Goal: Information Seeking & Learning: Learn about a topic

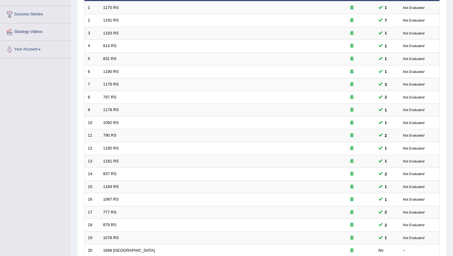
scroll to position [151, 0]
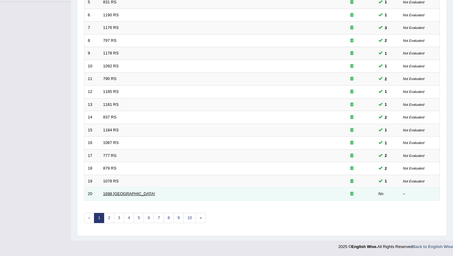
click at [112, 193] on link "1698 [GEOGRAPHIC_DATA]" at bounding box center [129, 193] width 52 height 5
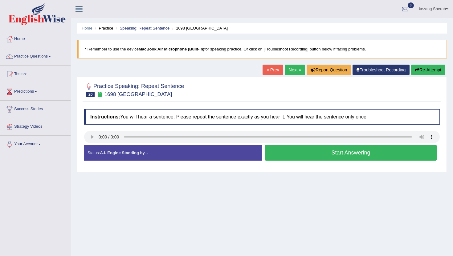
click at [314, 155] on button "Start Answering" at bounding box center [350, 153] width 171 height 16
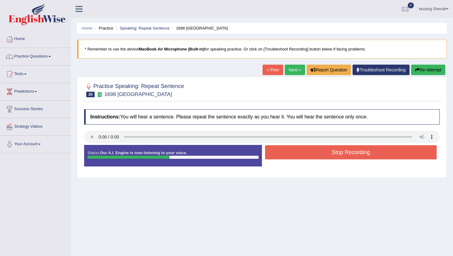
click at [314, 155] on button "Stop Recording" at bounding box center [350, 152] width 171 height 14
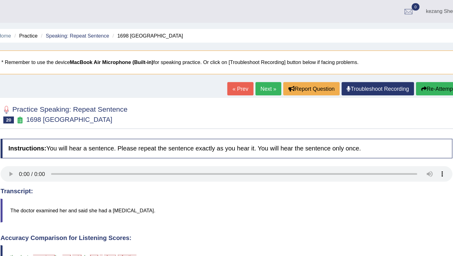
click at [417, 71] on icon "button" at bounding box center [417, 70] width 4 height 4
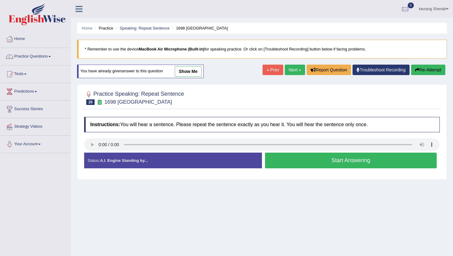
click at [310, 162] on button "Start Answering" at bounding box center [350, 161] width 171 height 16
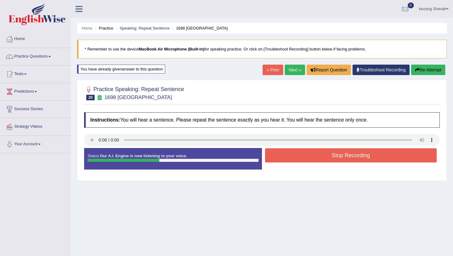
click at [314, 160] on button "Stop Recording" at bounding box center [350, 155] width 171 height 14
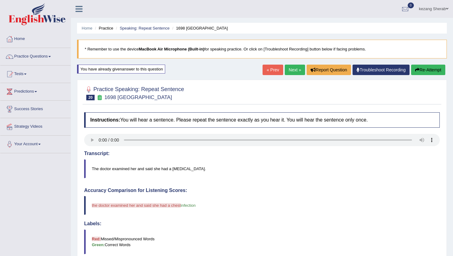
click at [424, 70] on button "Re-Attempt" at bounding box center [428, 70] width 34 height 10
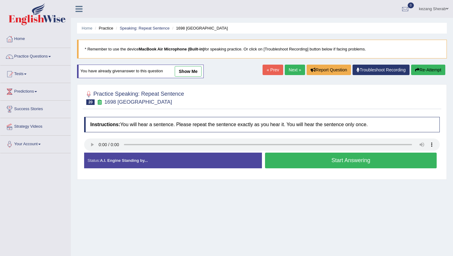
click at [303, 163] on button "Start Answering" at bounding box center [350, 161] width 171 height 16
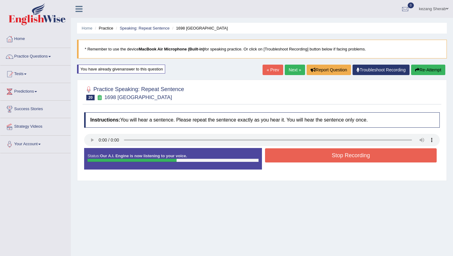
click at [321, 157] on button "Stop Recording" at bounding box center [350, 155] width 171 height 14
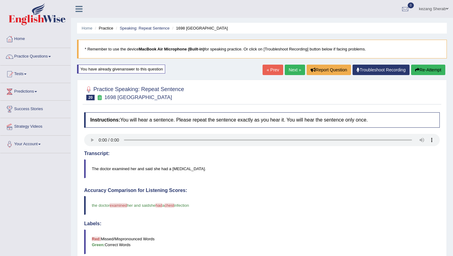
click at [425, 73] on button "Re-Attempt" at bounding box center [428, 70] width 34 height 10
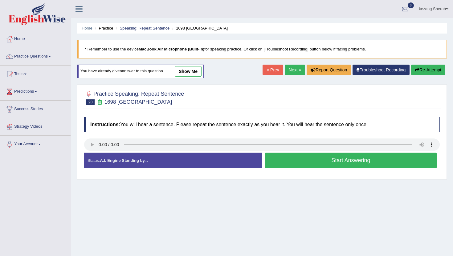
click at [328, 162] on button "Start Answering" at bounding box center [350, 161] width 171 height 16
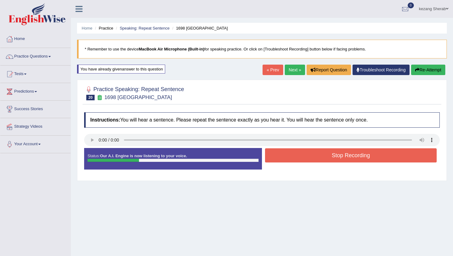
click at [331, 157] on button "Stop Recording" at bounding box center [350, 155] width 171 height 14
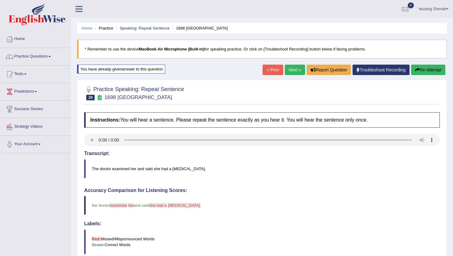
click at [420, 71] on button "Re-Attempt" at bounding box center [428, 70] width 34 height 10
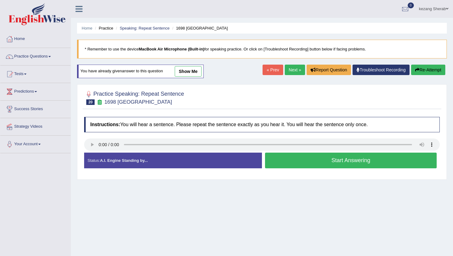
click at [298, 161] on button "Start Answering" at bounding box center [350, 161] width 171 height 16
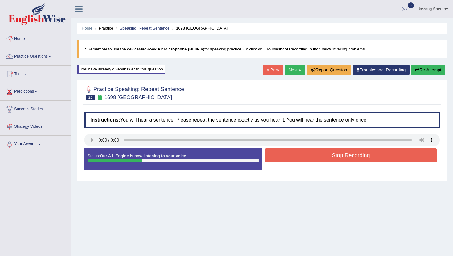
click at [312, 159] on button "Stop Recording" at bounding box center [350, 155] width 171 height 14
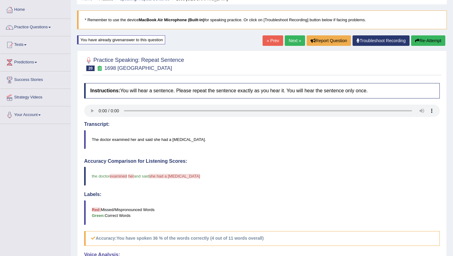
scroll to position [24, 0]
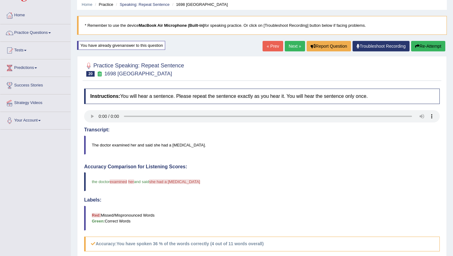
click at [422, 49] on button "Re-Attempt" at bounding box center [428, 46] width 34 height 10
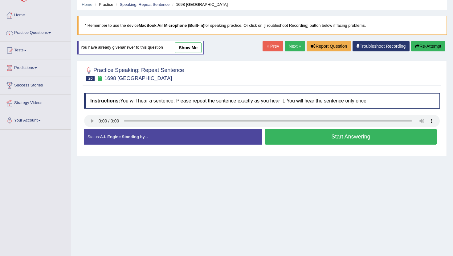
click at [337, 139] on button "Start Answering" at bounding box center [350, 137] width 171 height 16
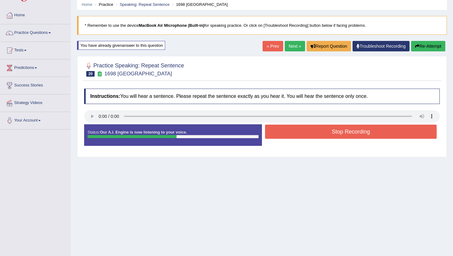
click at [342, 135] on button "Stop Recording" at bounding box center [350, 132] width 171 height 14
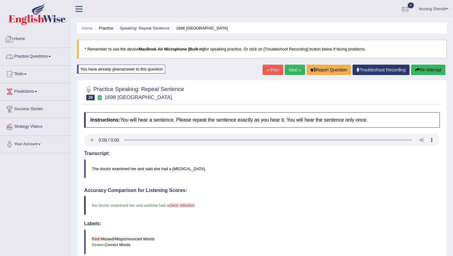
click at [29, 56] on link "Practice Questions" at bounding box center [35, 55] width 70 height 15
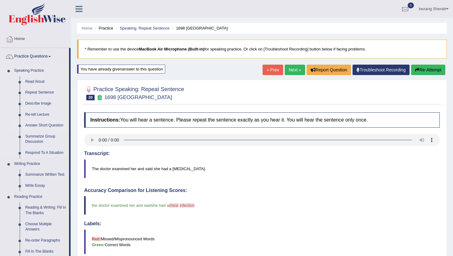
click at [35, 125] on link "Answer Short Question" at bounding box center [45, 125] width 46 height 11
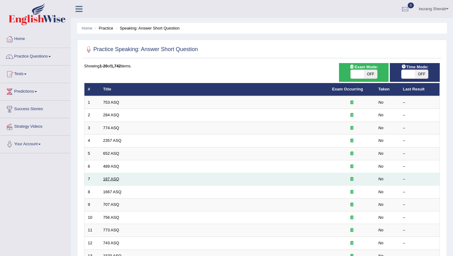
click at [108, 179] on link "187 ASQ" at bounding box center [111, 179] width 16 height 5
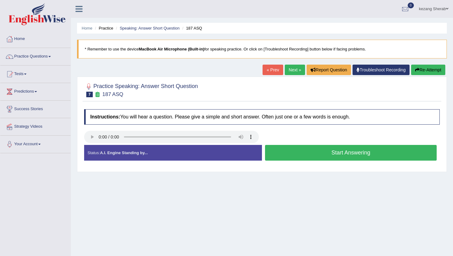
click at [328, 157] on button "Start Answering" at bounding box center [350, 153] width 171 height 16
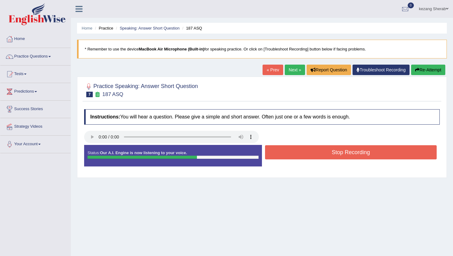
click at [303, 151] on button "Stop Recording" at bounding box center [350, 152] width 171 height 14
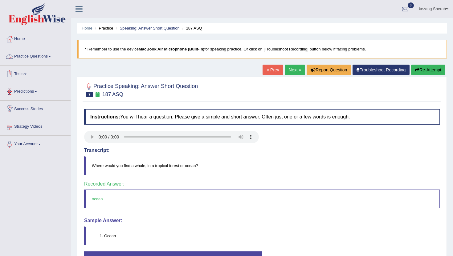
click at [30, 57] on link "Practice Questions" at bounding box center [35, 55] width 70 height 15
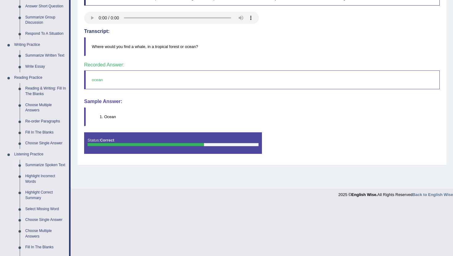
scroll to position [121, 0]
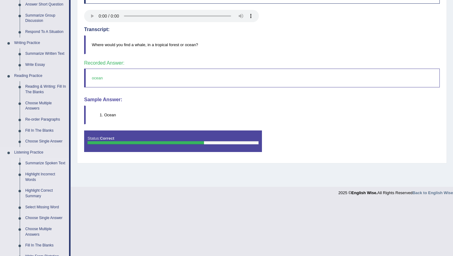
click at [33, 165] on link "Summarize Spoken Text" at bounding box center [45, 163] width 46 height 11
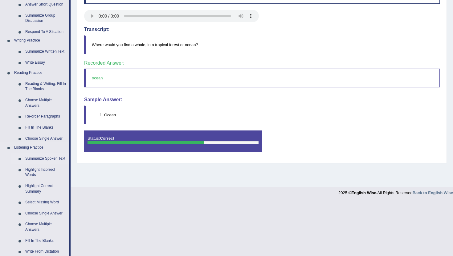
scroll to position [67, 0]
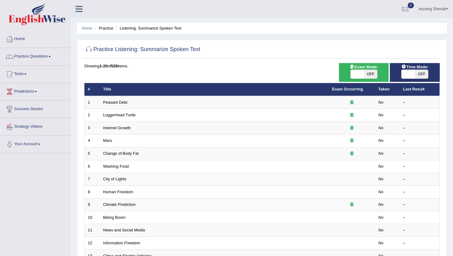
scroll to position [3, 0]
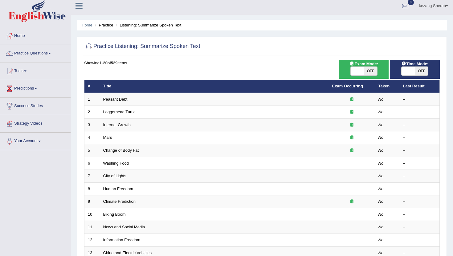
click at [370, 72] on span "OFF" at bounding box center [370, 71] width 13 height 9
checkbox input "true"
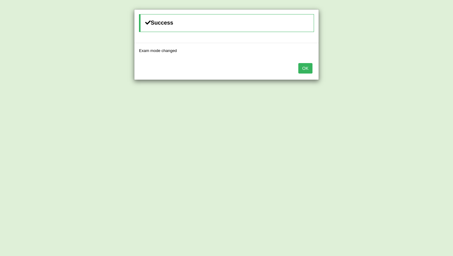
click at [300, 67] on button "OK" at bounding box center [305, 68] width 14 height 10
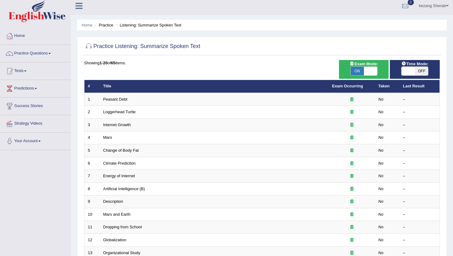
click at [426, 70] on span "OFF" at bounding box center [420, 71] width 13 height 9
checkbox input "true"
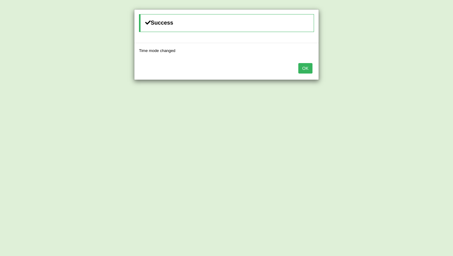
click at [309, 68] on button "OK" at bounding box center [305, 68] width 14 height 10
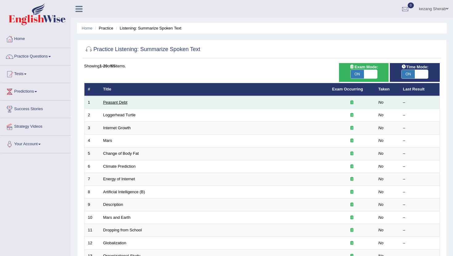
click at [119, 102] on link "Peasant Debt" at bounding box center [115, 102] width 24 height 5
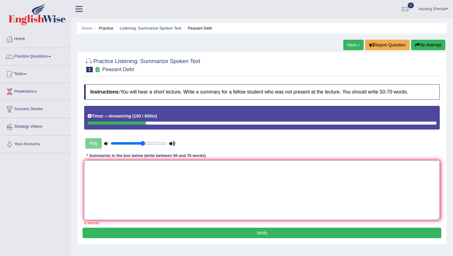
click at [205, 186] on textarea at bounding box center [261, 190] width 355 height 60
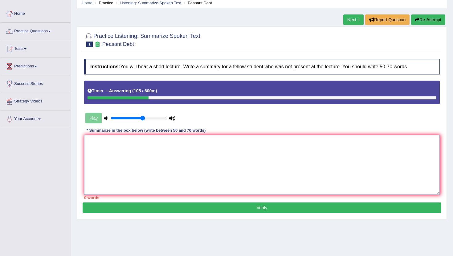
scroll to position [23, 0]
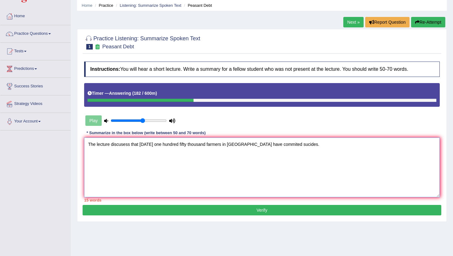
click at [235, 144] on textarea "The lecture discusess that [DATE] one hundred fifty thousand farmers in [GEOGRA…" at bounding box center [261, 168] width 355 height 60
click at [287, 143] on textarea "The lecture discusess that [DATE] one hundred fifty thousand farmers in [GEOGRA…" at bounding box center [261, 168] width 355 height 60
click at [245, 144] on textarea "The lecture discusess that [DATE] one hundred fifty thousand farmers in [GEOGRA…" at bounding box center [261, 168] width 355 height 60
click at [282, 146] on textarea "The lecture discusess that [DATE] one hundred fifty thousand farmers in [GEOGRA…" at bounding box center [261, 168] width 355 height 60
click at [88, 146] on textarea "The lecture discusess that [DATE] one hundred fifty thousand farmers in [GEOGRA…" at bounding box center [261, 168] width 355 height 60
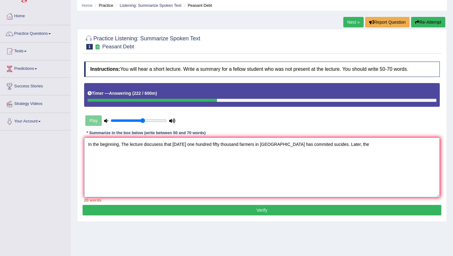
click at [89, 143] on textarea "In the beginning, The lecture discusess that [DATE] one hundred fifty thousand …" at bounding box center [261, 168] width 355 height 60
click at [123, 143] on textarea "In the beginning, The lecture discusess that [DATE] one hundred fifty thousand …" at bounding box center [261, 168] width 355 height 60
click at [345, 144] on textarea "In the beginning, the lecture discusess that [DATE] one hundred fifty thousand …" at bounding box center [261, 168] width 355 height 60
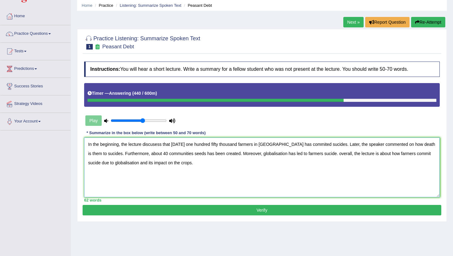
click at [388, 145] on textarea "In the beginning, the lecture discusess that [DATE] one hundred fifty thousand …" at bounding box center [261, 168] width 355 height 60
click at [405, 144] on textarea "In the beginning, the lecture discusess that today one hundred fifty thousand f…" at bounding box center [261, 168] width 355 height 60
type textarea "In the beginning, the lecture discusess that today one hundred fifty thousand f…"
click at [281, 209] on button "Verify" at bounding box center [262, 210] width 358 height 10
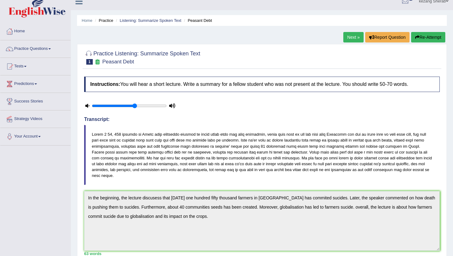
scroll to position [0, 0]
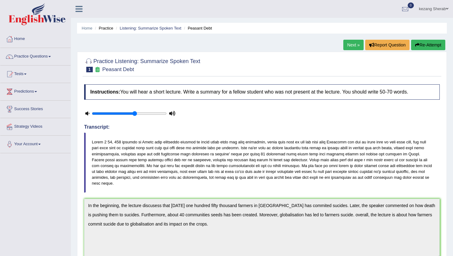
click at [350, 46] on link "Next »" at bounding box center [353, 45] width 20 height 10
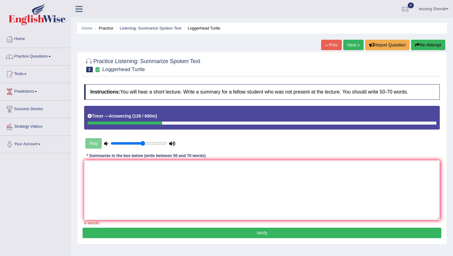
scroll to position [67, 0]
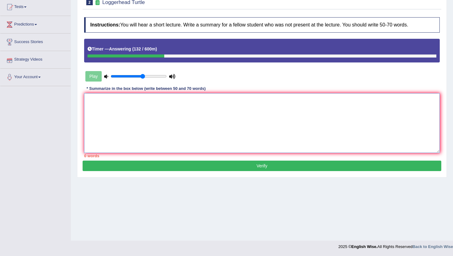
click at [110, 101] on textarea at bounding box center [261, 123] width 355 height 60
type textarea "T"
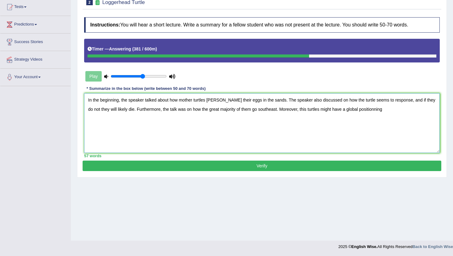
click at [356, 109] on textarea "In the beginning, the speaker talked about how mother turtles [PERSON_NAME] the…" at bounding box center [261, 123] width 355 height 60
click at [365, 109] on textarea "In the beginning, the speaker talked about how mother turtles [PERSON_NAME] the…" at bounding box center [261, 123] width 355 height 60
click at [424, 110] on textarea "In the beginning, the speaker talked about how mother turtles [PERSON_NAME] the…" at bounding box center [261, 123] width 355 height 60
click at [388, 111] on textarea "In the beginning, the speaker talked about how mother turtles [PERSON_NAME] the…" at bounding box center [261, 123] width 355 height 60
drag, startPoint x: 425, startPoint y: 109, endPoint x: 413, endPoint y: 109, distance: 11.7
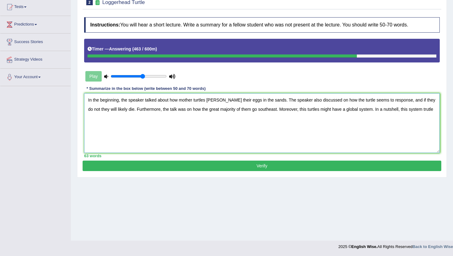
click at [413, 109] on textarea "In the beginning, the speaker talked about how mother turtles [PERSON_NAME] the…" at bounding box center [261, 123] width 355 height 60
click at [262, 102] on textarea "In the beginning, the speaker talked about how mother turtles [PERSON_NAME] the…" at bounding box center [261, 123] width 355 height 60
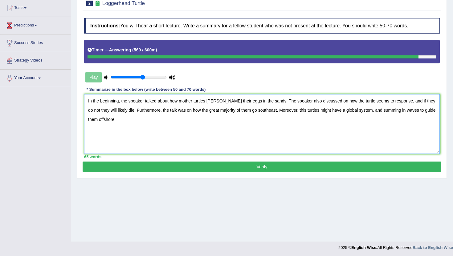
type textarea "In the beginning, the speaker talked about how mother turtles [PERSON_NAME] the…"
click at [227, 169] on button "Verify" at bounding box center [262, 167] width 358 height 10
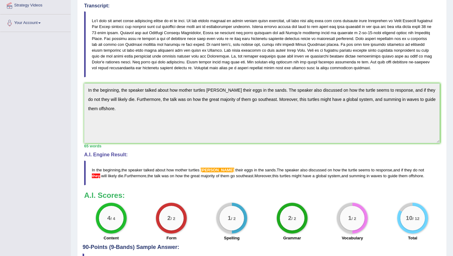
scroll to position [0, 0]
